Goal: Check status: Check status

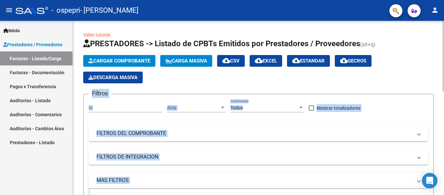
drag, startPoint x: 442, startPoint y: 39, endPoint x: 444, endPoint y: 60, distance: 21.2
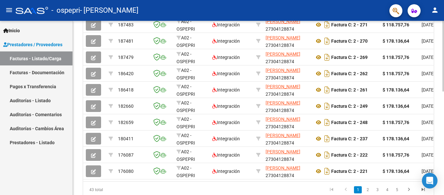
scroll to position [227, 0]
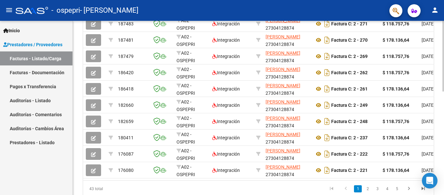
click at [438, 152] on div "Video tutorial PRESTADORES -> Listado de CPBTs Emitidos por Prestadores / Prove…" at bounding box center [259, 6] width 373 height 424
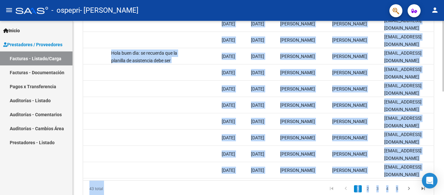
scroll to position [0, 1012]
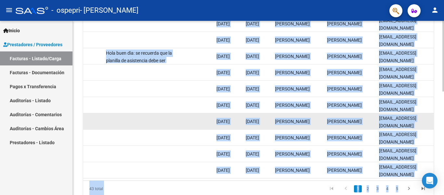
click at [176, 118] on datatable-body-cell at bounding box center [143, 121] width 81 height 16
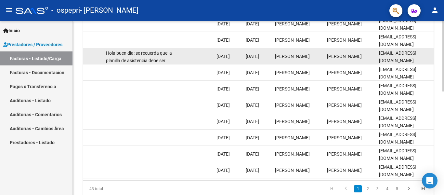
click at [175, 55] on div "Hola buen dìa: se recuerda que la planilla de asistencia debe ser firmada mes a…" at bounding box center [144, 56] width 76 height 14
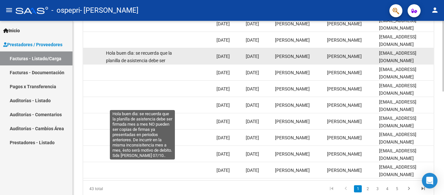
click at [167, 55] on span "Hola buen dìa: se recuerda que la planilla de asistencia debe ser firmada mes a…" at bounding box center [142, 78] width 72 height 57
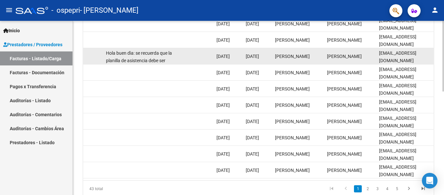
click at [167, 55] on span "Hola buen dìa: se recuerda que la planilla de asistencia debe ser firmada mes a…" at bounding box center [142, 78] width 72 height 57
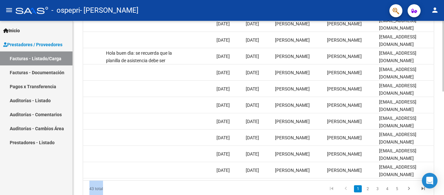
drag, startPoint x: 363, startPoint y: 186, endPoint x: 381, endPoint y: 180, distance: 18.9
click at [381, 180] on div "ID CAE Facturado x Orden De Area Razón Social CPBT Monto Fecha Cpbt Días desde …" at bounding box center [258, 94] width 350 height 205
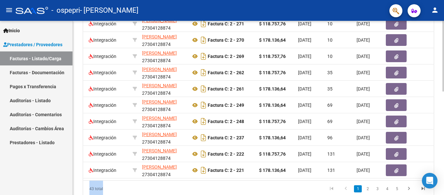
scroll to position [0, 111]
